Goal: Task Accomplishment & Management: Manage account settings

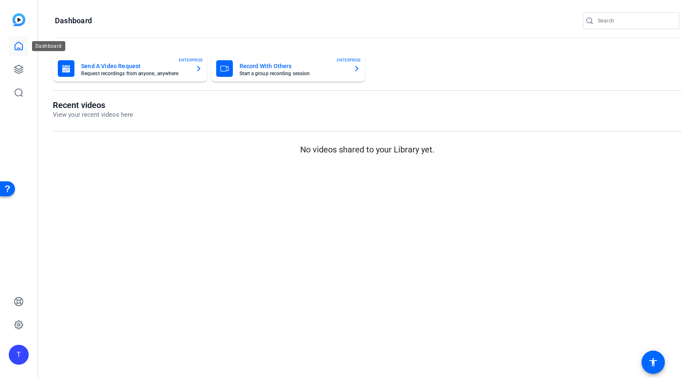
click at [20, 47] on icon at bounding box center [19, 46] width 10 height 10
click at [19, 67] on icon at bounding box center [19, 69] width 10 height 10
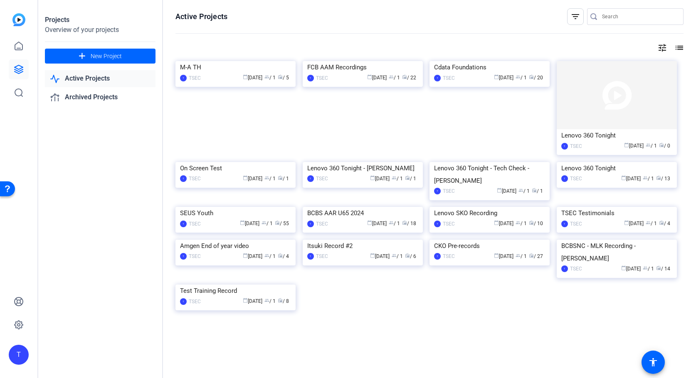
click at [99, 81] on link "Active Projects" at bounding box center [100, 78] width 111 height 17
click at [335, 74] on div "FCB AAM Recordings" at bounding box center [362, 67] width 111 height 12
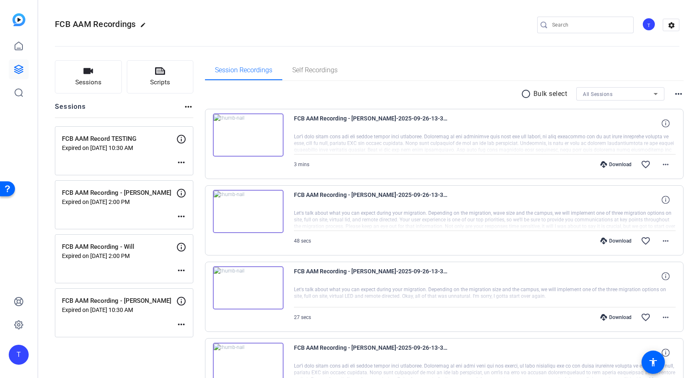
click at [182, 268] on mat-icon "more_horiz" at bounding box center [181, 271] width 10 height 10
click at [194, 281] on span "Edit Session" at bounding box center [202, 283] width 38 height 10
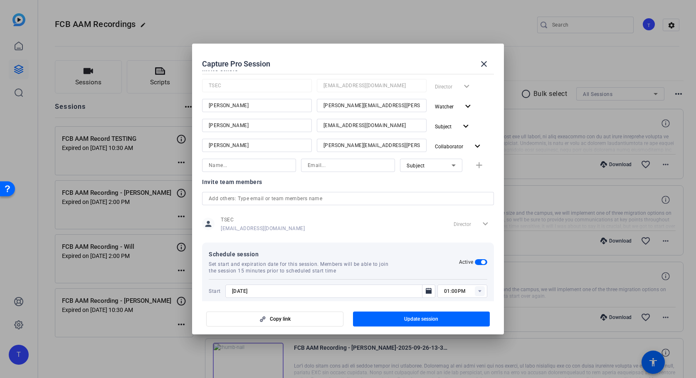
scroll to position [151, 0]
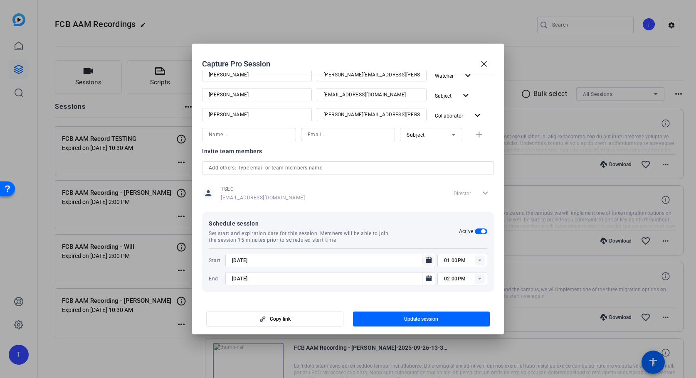
click at [430, 262] on icon "Open calendar" at bounding box center [429, 260] width 6 height 6
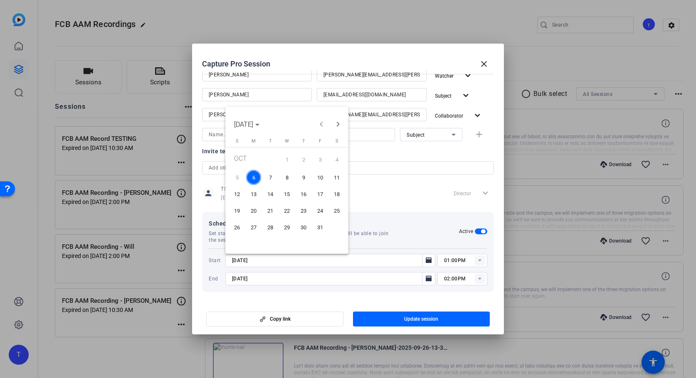
click at [273, 178] on span "7" at bounding box center [270, 177] width 15 height 15
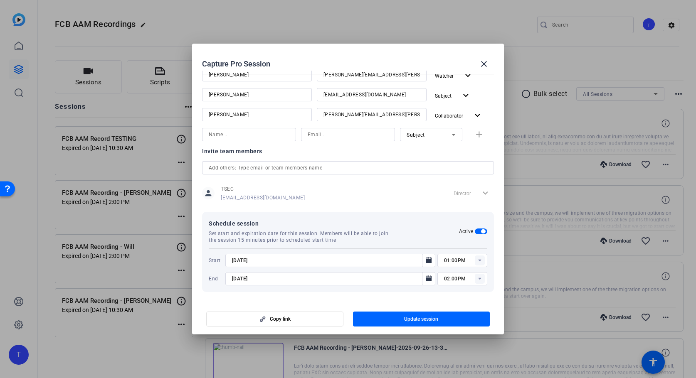
type input "[DATE]"
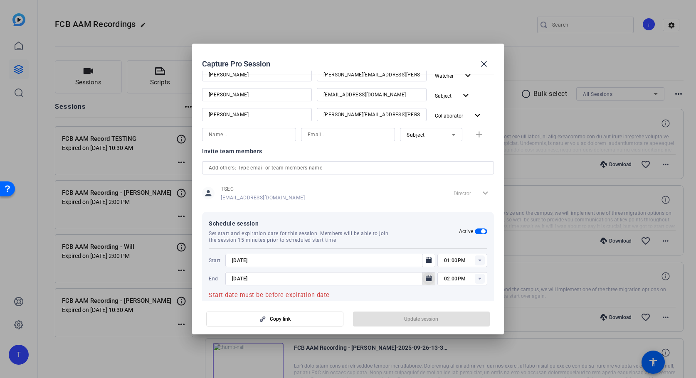
click at [426, 276] on icon "Open calendar" at bounding box center [429, 279] width 6 height 6
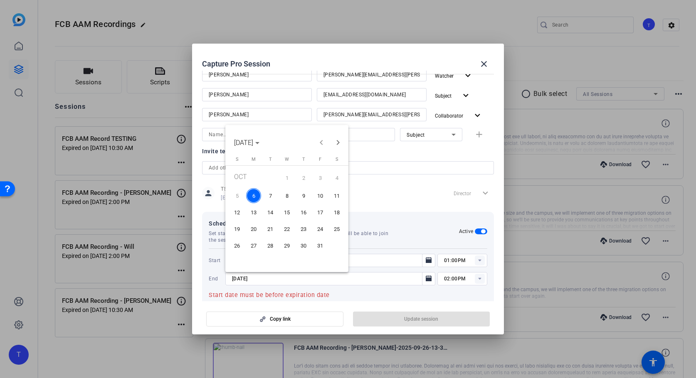
click at [272, 197] on span "7" at bounding box center [270, 195] width 15 height 15
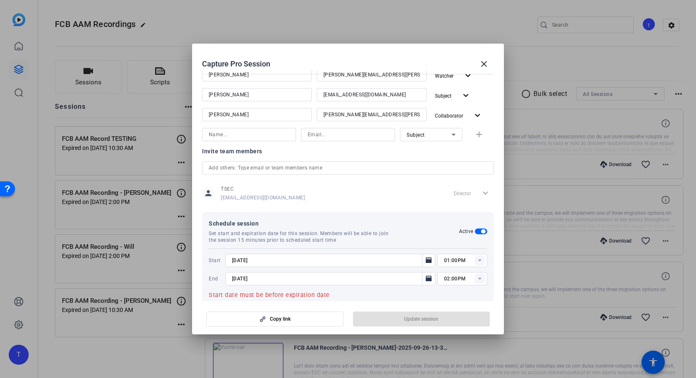
type input "[DATE]"
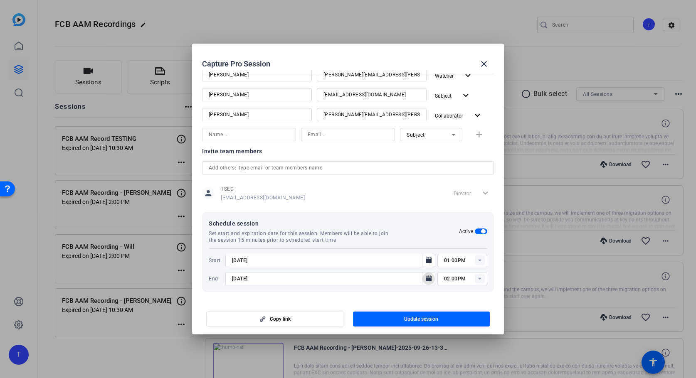
click at [478, 261] on rect at bounding box center [480, 261] width 10 height 10
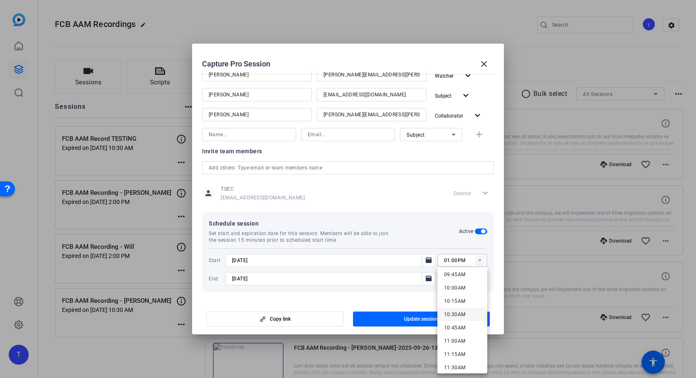
scroll to position [522, 0]
click at [455, 338] on span "11:00AM" at bounding box center [455, 341] width 22 height 6
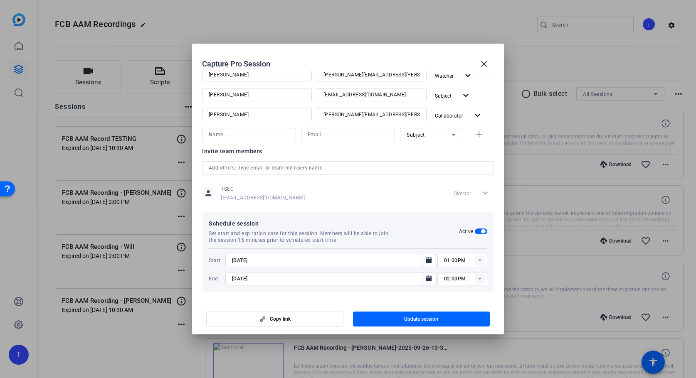
type input "11:00AM"
click at [479, 280] on rect at bounding box center [480, 279] width 10 height 10
click at [456, 232] on span "12:00PM" at bounding box center [455, 232] width 22 height 6
type input "12:00PM"
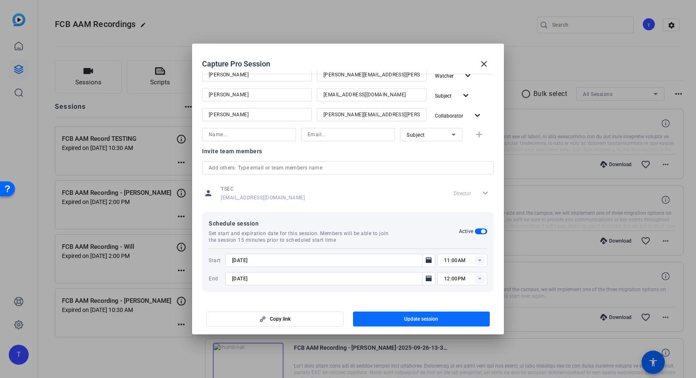
click at [423, 317] on span "Update session" at bounding box center [421, 319] width 34 height 7
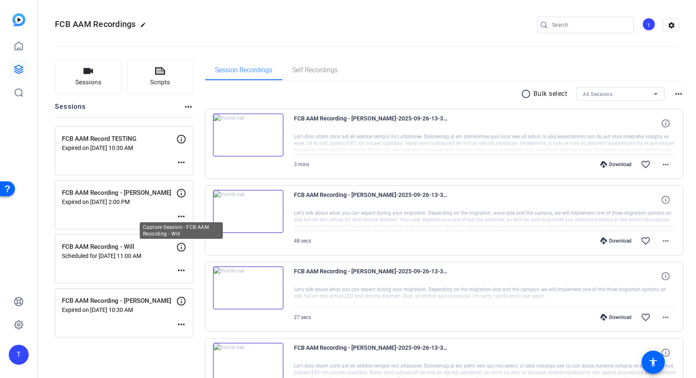
click at [182, 247] on icon at bounding box center [181, 247] width 10 height 10
click at [182, 249] on icon at bounding box center [181, 247] width 10 height 10
click at [182, 271] on mat-icon "more_horiz" at bounding box center [181, 271] width 10 height 10
click at [180, 246] on div at bounding box center [348, 189] width 696 height 378
click at [183, 268] on mat-icon "more_horiz" at bounding box center [181, 271] width 10 height 10
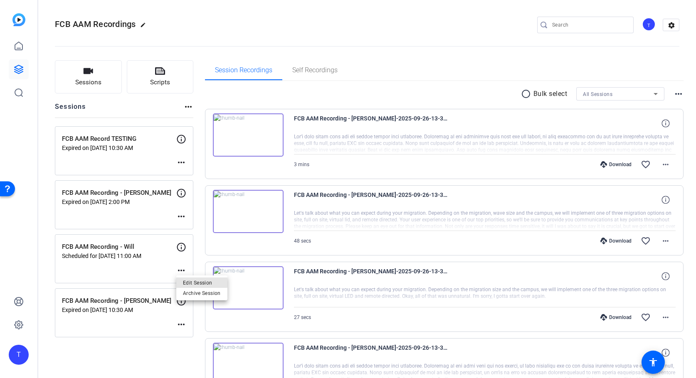
click at [189, 281] on span "Edit Session" at bounding box center [202, 283] width 38 height 10
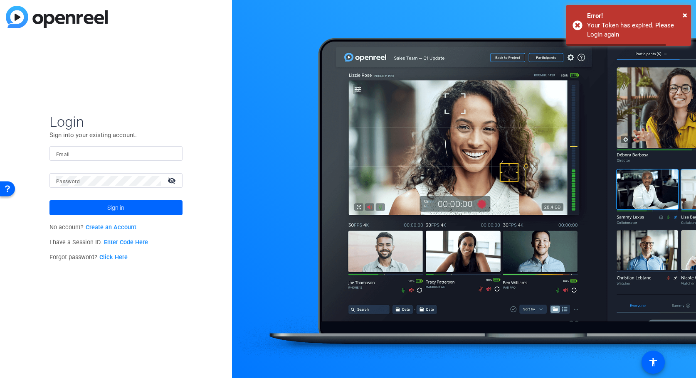
type input "[EMAIL_ADDRESS][DOMAIN_NAME]"
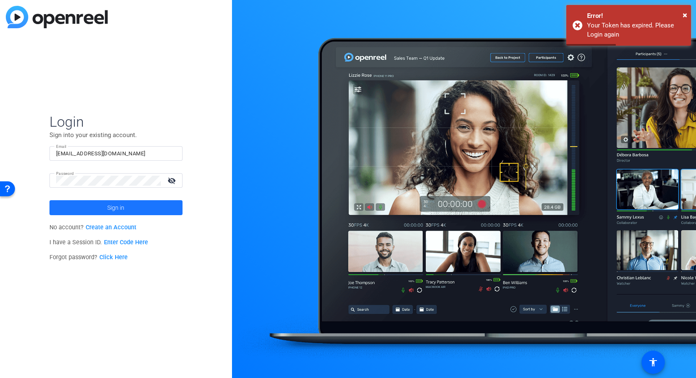
drag, startPoint x: 132, startPoint y: 206, endPoint x: 143, endPoint y: 205, distance: 10.5
click at [133, 206] on span at bounding box center [115, 208] width 133 height 20
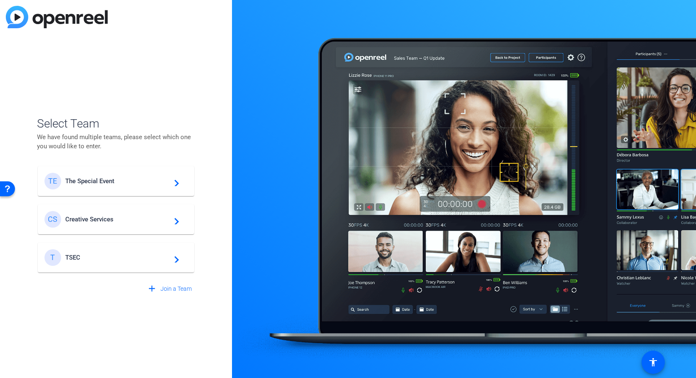
click at [155, 182] on span "The Special Event" at bounding box center [117, 181] width 104 height 7
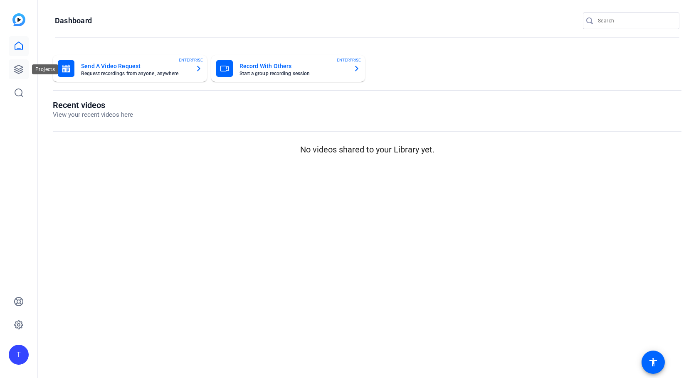
click at [17, 70] on icon at bounding box center [19, 69] width 8 height 8
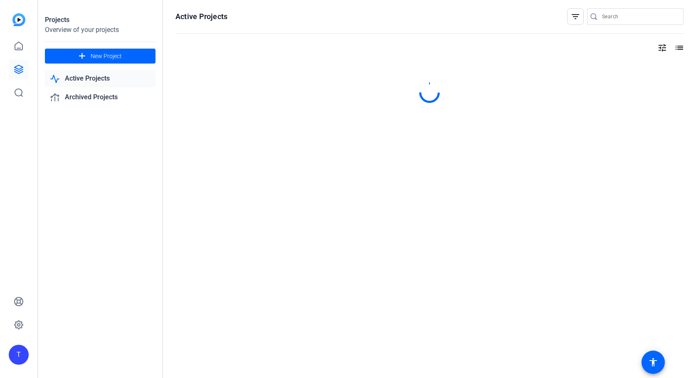
click at [100, 81] on link "Active Projects" at bounding box center [100, 78] width 111 height 17
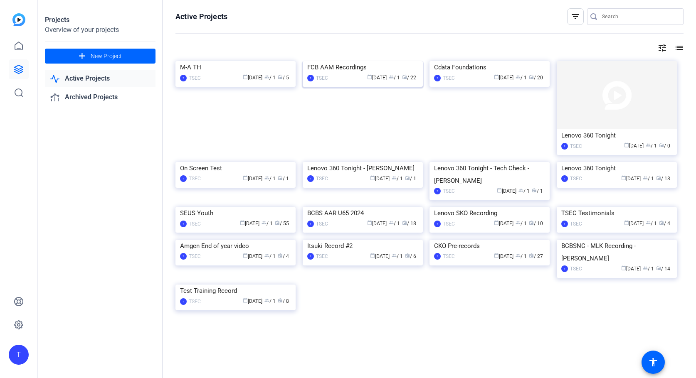
click at [337, 61] on img at bounding box center [363, 61] width 120 height 0
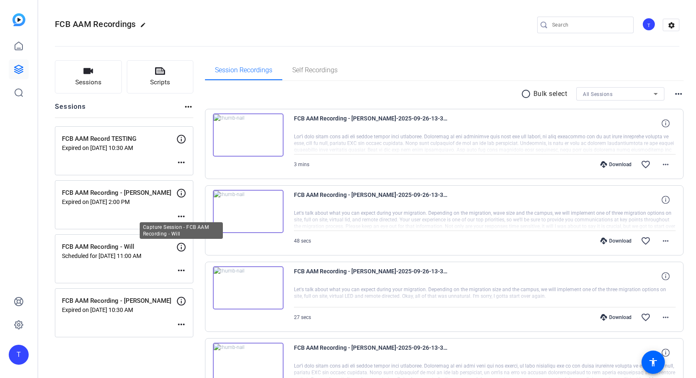
click at [180, 249] on icon at bounding box center [181, 247] width 10 height 10
click at [182, 269] on mat-icon "more_horiz" at bounding box center [181, 271] width 10 height 10
click at [198, 285] on span "Edit Session" at bounding box center [202, 283] width 38 height 10
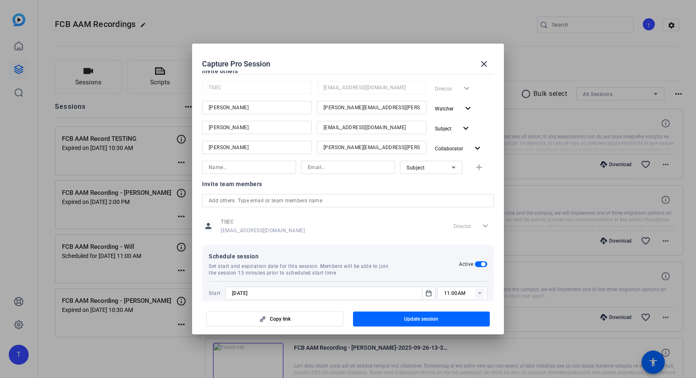
scroll to position [151, 0]
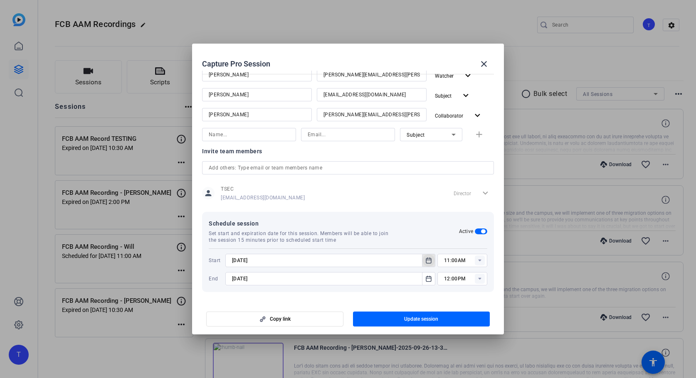
click at [424, 258] on mat-icon "Open calendar" at bounding box center [429, 261] width 10 height 10
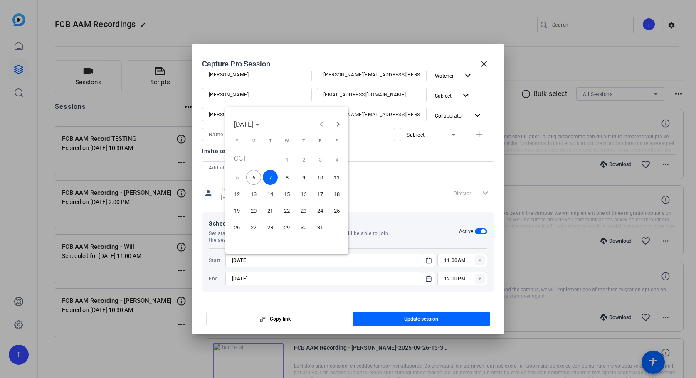
click at [285, 178] on span "8" at bounding box center [286, 177] width 15 height 15
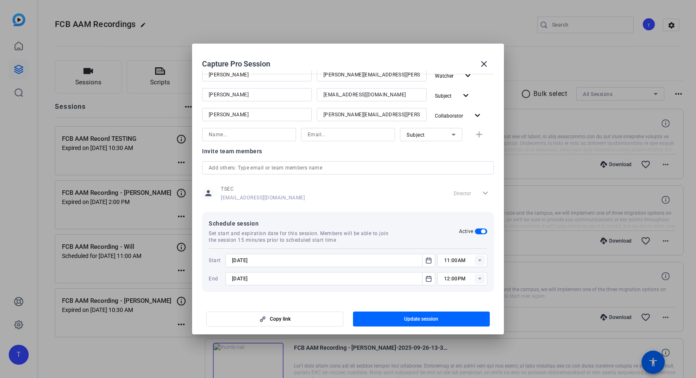
type input "[DATE]"
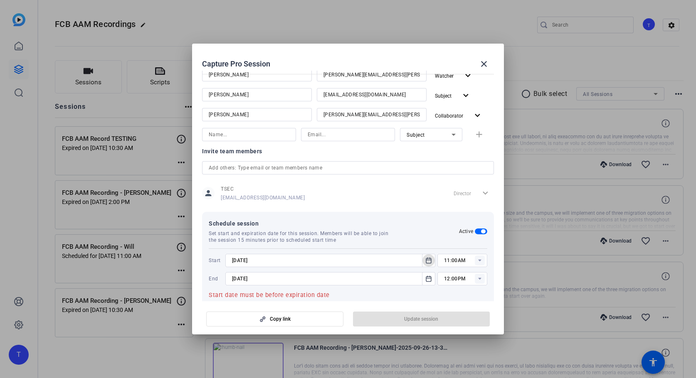
click at [479, 261] on icon at bounding box center [479, 261] width 3 height 2
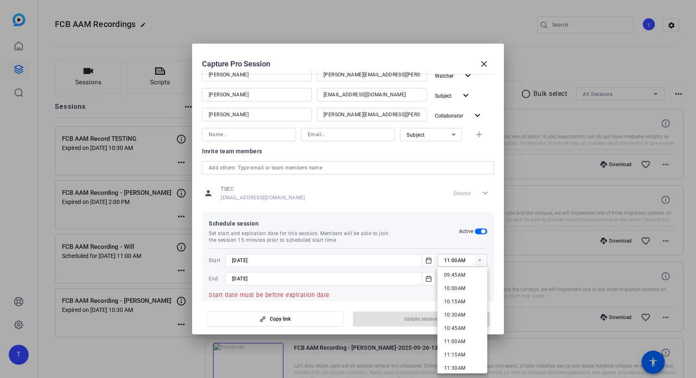
scroll to position [528, 0]
click at [457, 282] on span "10:00AM" at bounding box center [455, 281] width 22 height 6
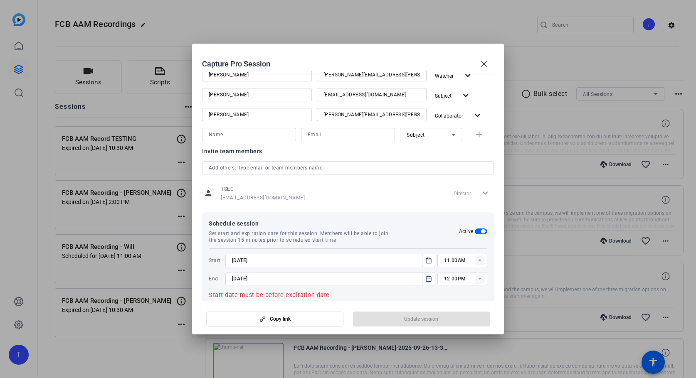
type input "10:00AM"
click at [427, 280] on icon "Open calendar" at bounding box center [428, 279] width 7 height 10
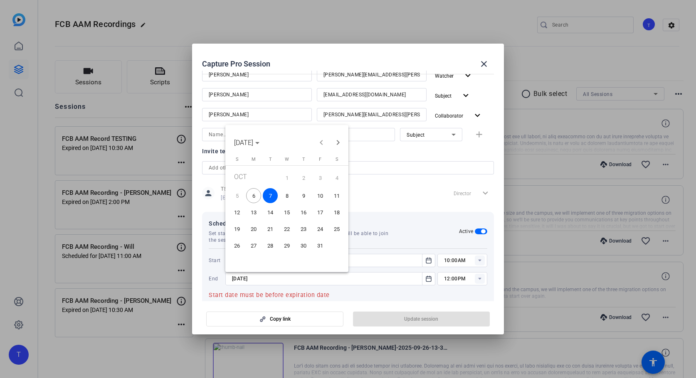
click at [282, 194] on span "8" at bounding box center [286, 195] width 15 height 15
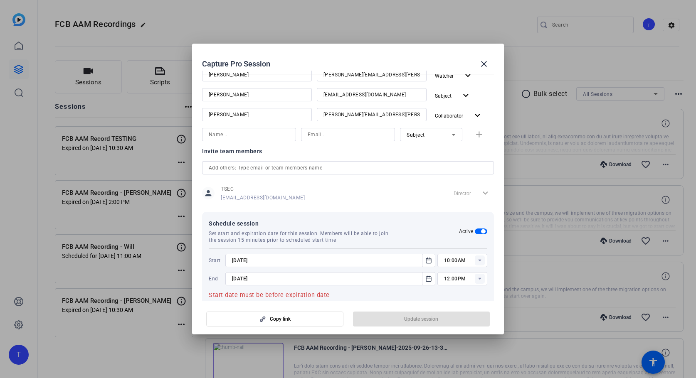
type input "[DATE]"
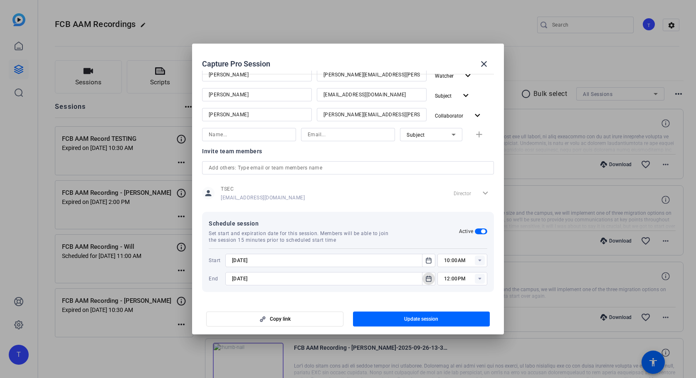
click at [476, 279] on rect at bounding box center [480, 279] width 10 height 10
click at [457, 185] on span "11:00AM" at bounding box center [455, 183] width 22 height 6
type input "11:00AM"
click at [439, 318] on span "button" at bounding box center [421, 319] width 137 height 20
